Goal: Task Accomplishment & Management: Complete application form

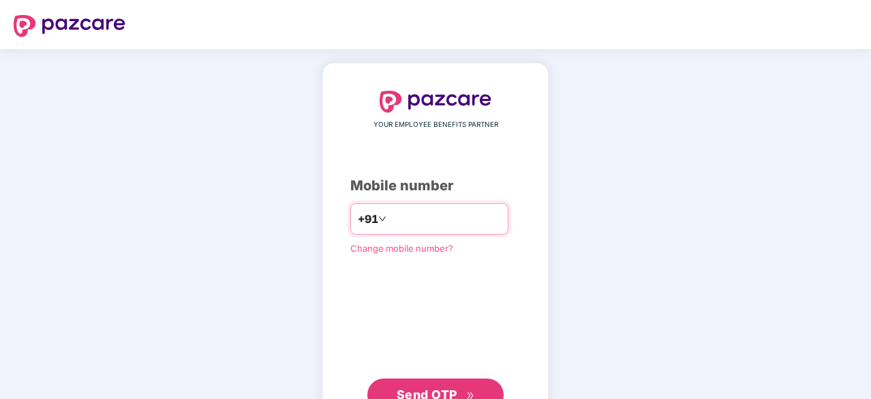
type input "**********"
click at [417, 387] on span "Send OTP" at bounding box center [427, 394] width 61 height 14
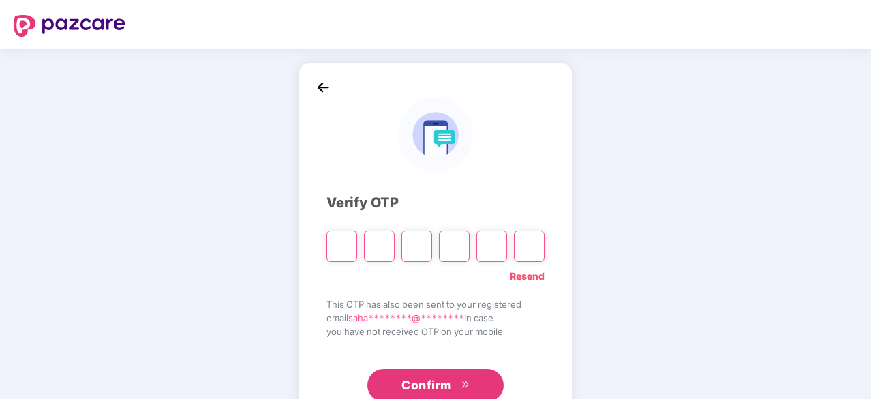
type input "*"
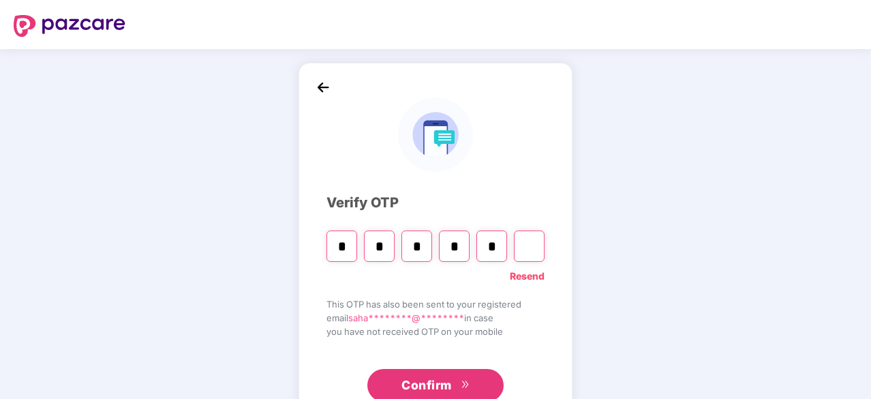
type input "*"
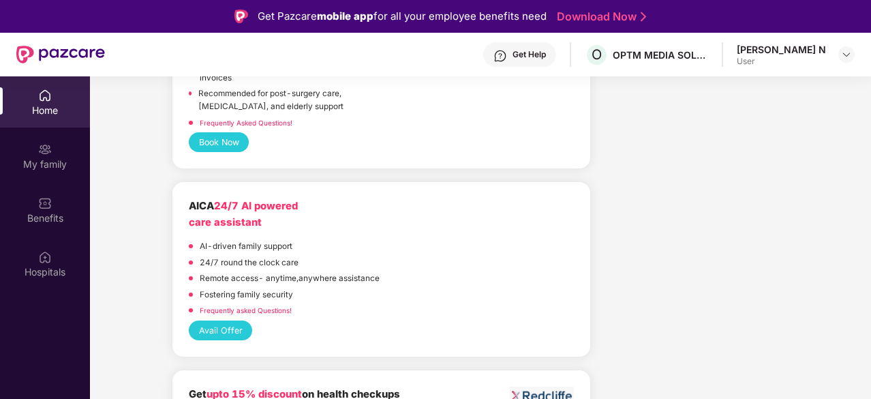
scroll to position [2114, 0]
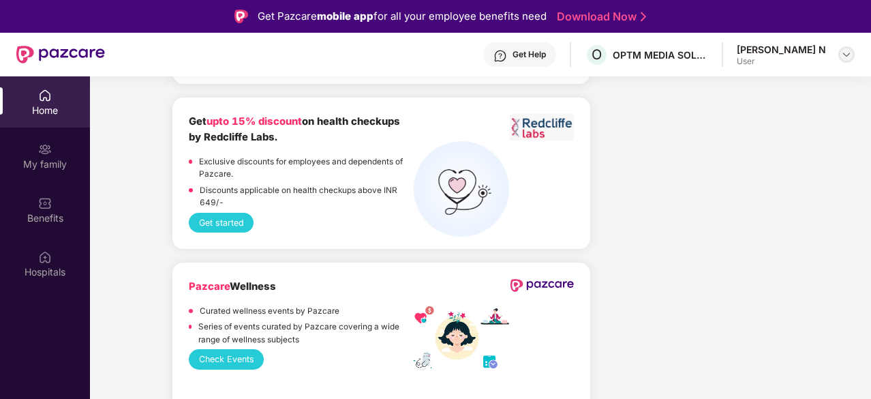
click at [847, 55] on img at bounding box center [846, 54] width 11 height 11
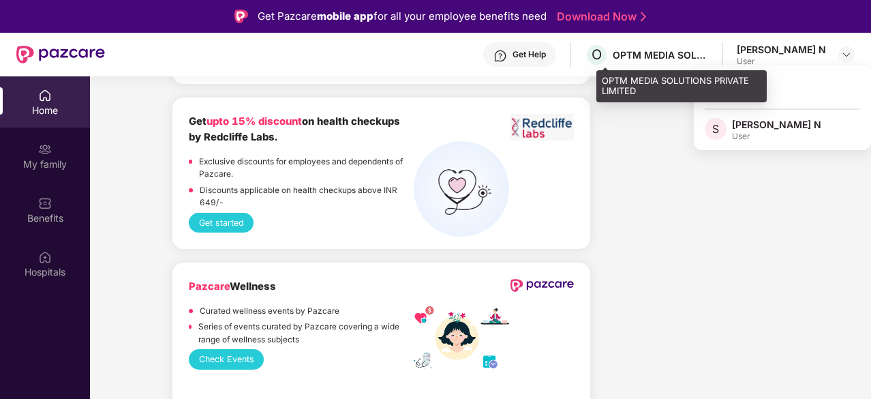
click at [661, 55] on div "OPTM MEDIA SOLUTIONS PRIVATE LIMITED" at bounding box center [660, 54] width 95 height 13
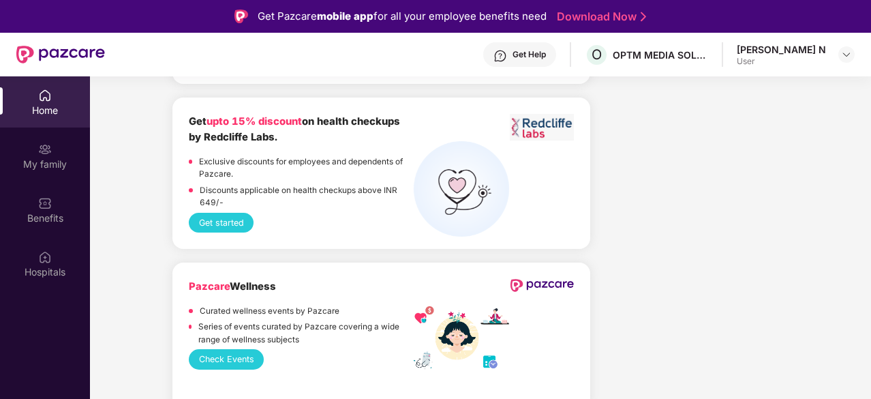
click at [856, 52] on header "Get Help O OPTM MEDIA SOLUTIONS PRIVATE LIMITED Sahana Gowda N User" at bounding box center [435, 55] width 871 height 44
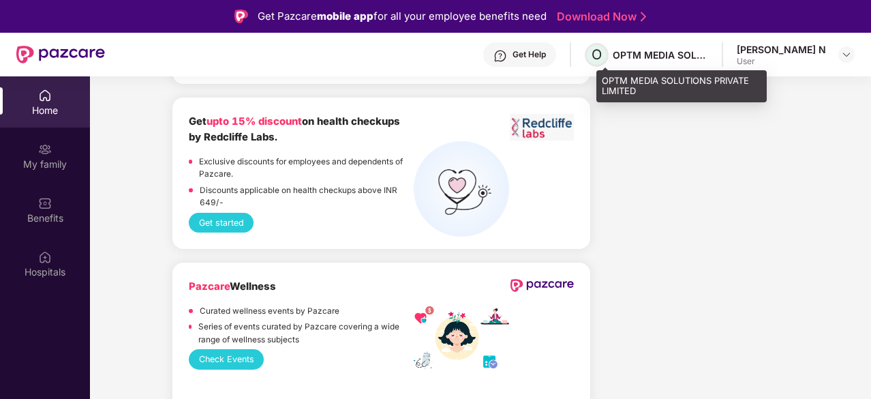
click at [602, 58] on span "O" at bounding box center [597, 54] width 10 height 16
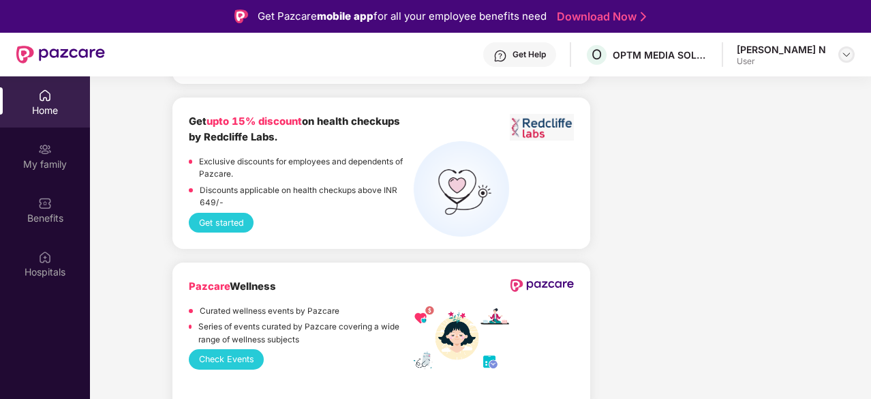
click at [839, 55] on div at bounding box center [847, 54] width 16 height 16
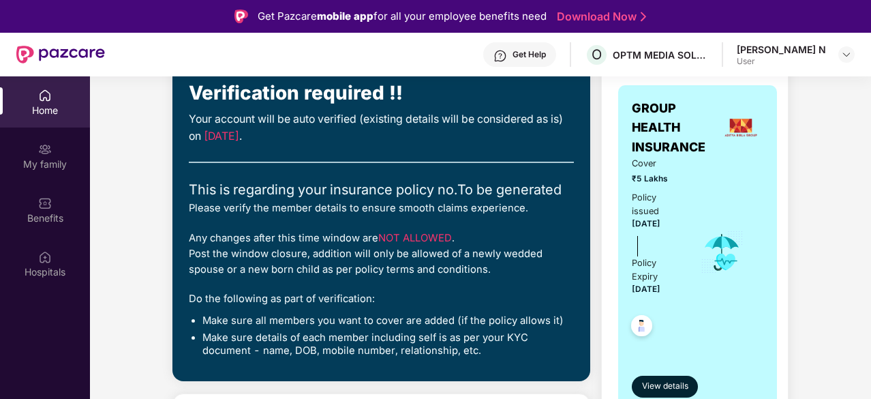
scroll to position [136, 0]
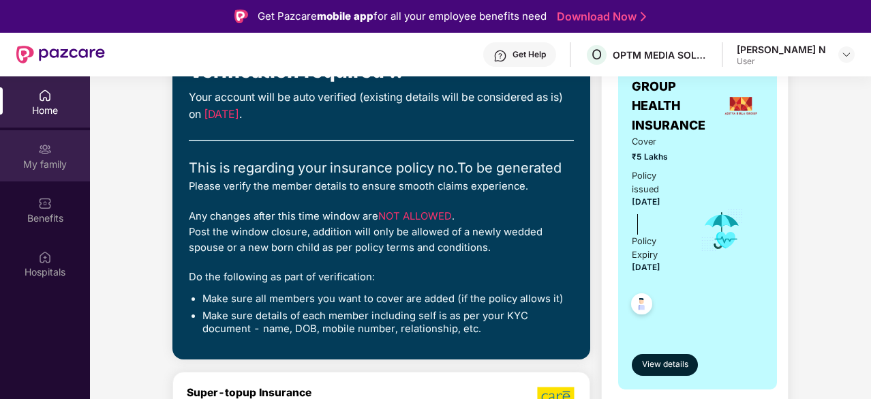
click at [50, 175] on div "My family" at bounding box center [45, 155] width 90 height 51
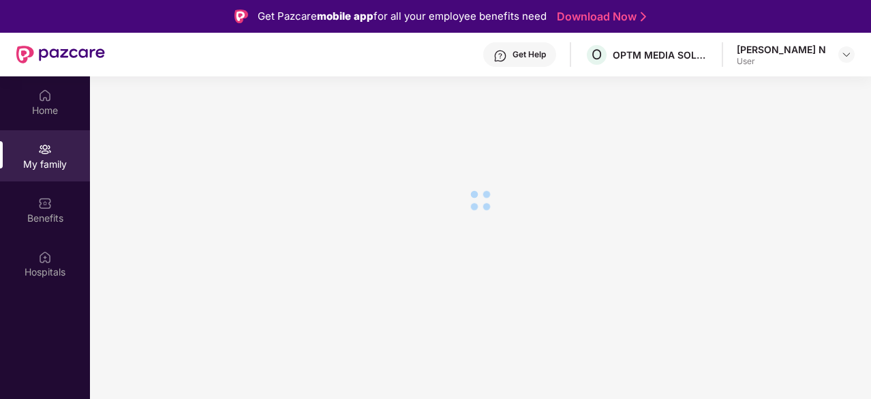
scroll to position [0, 0]
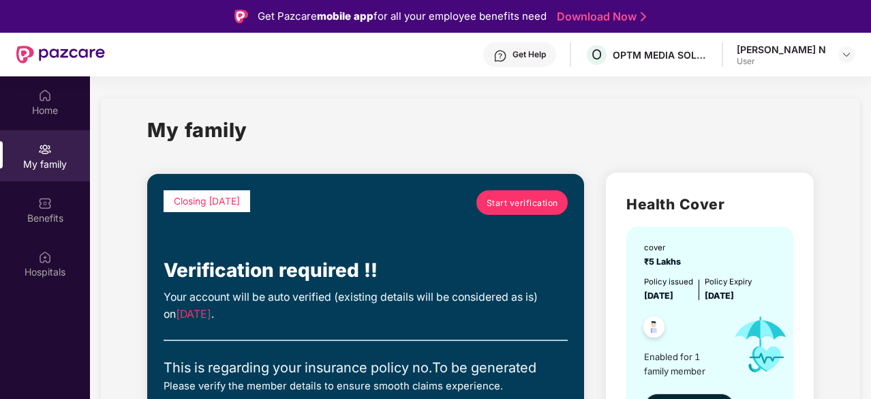
click at [535, 209] on link "Start verification" at bounding box center [522, 202] width 91 height 25
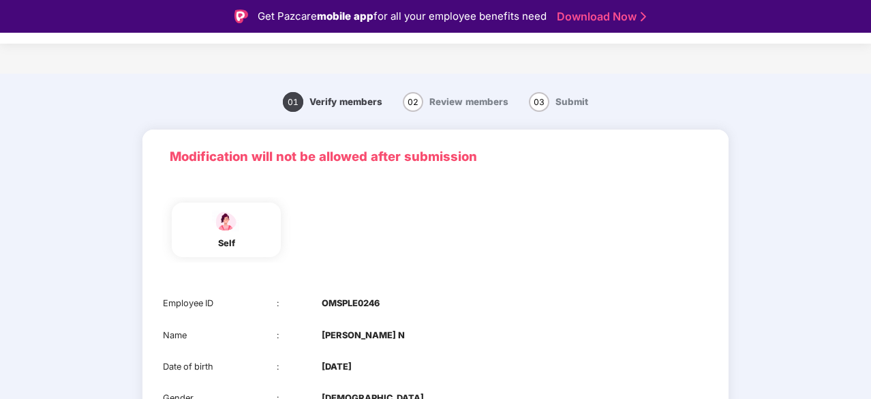
scroll to position [136, 0]
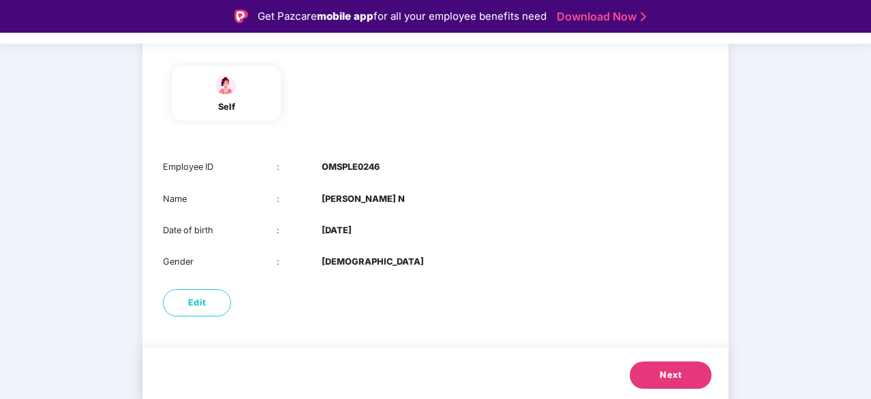
click at [674, 376] on span "Next" at bounding box center [671, 375] width 22 height 14
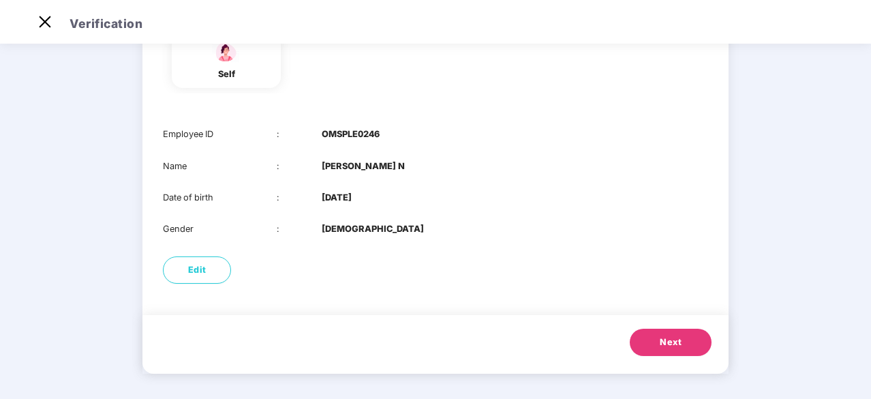
scroll to position [0, 0]
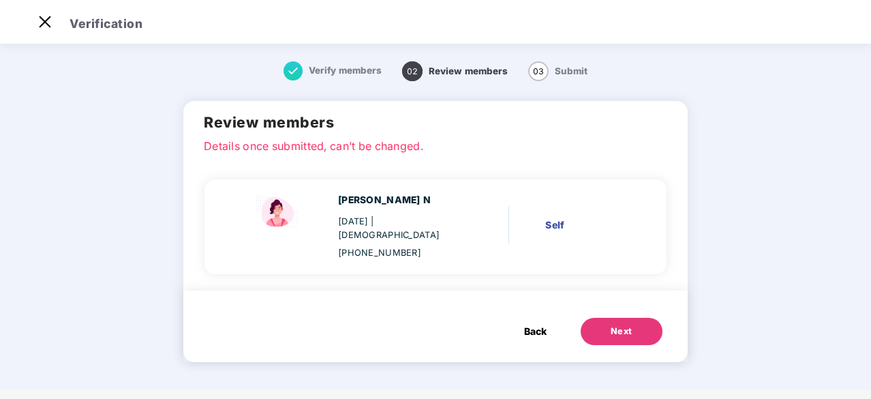
click at [650, 323] on button "Next" at bounding box center [622, 331] width 82 height 27
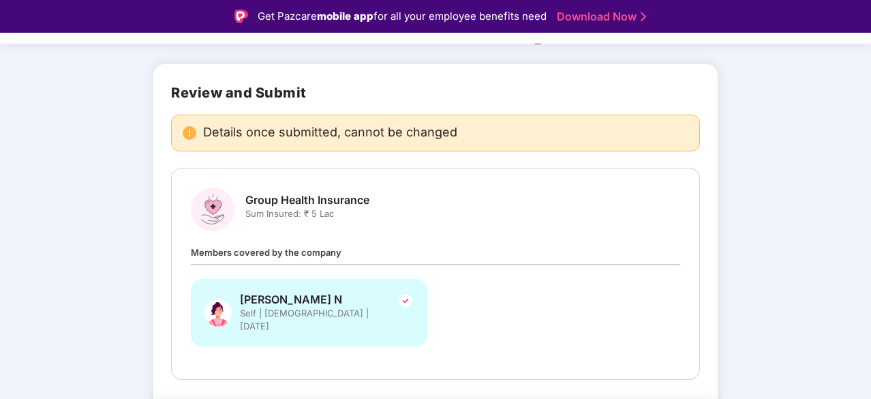
scroll to position [112, 0]
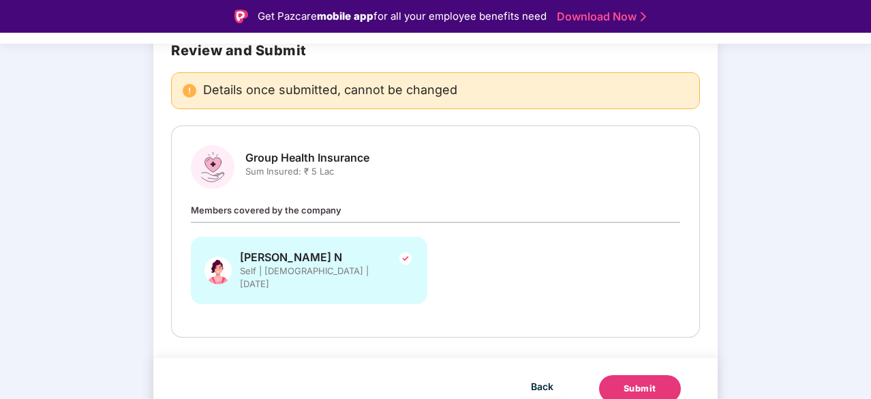
click at [646, 384] on button "Submit" at bounding box center [640, 388] width 82 height 27
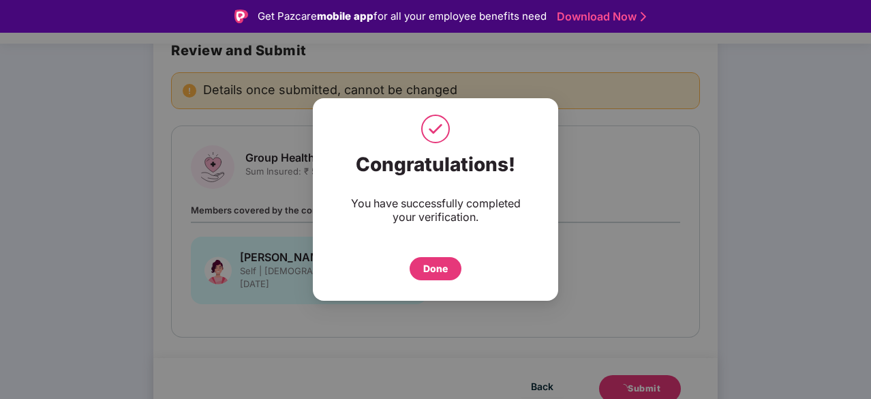
click at [424, 260] on div "Done" at bounding box center [436, 268] width 52 height 23
